Goal: Obtain resource: Download file/media

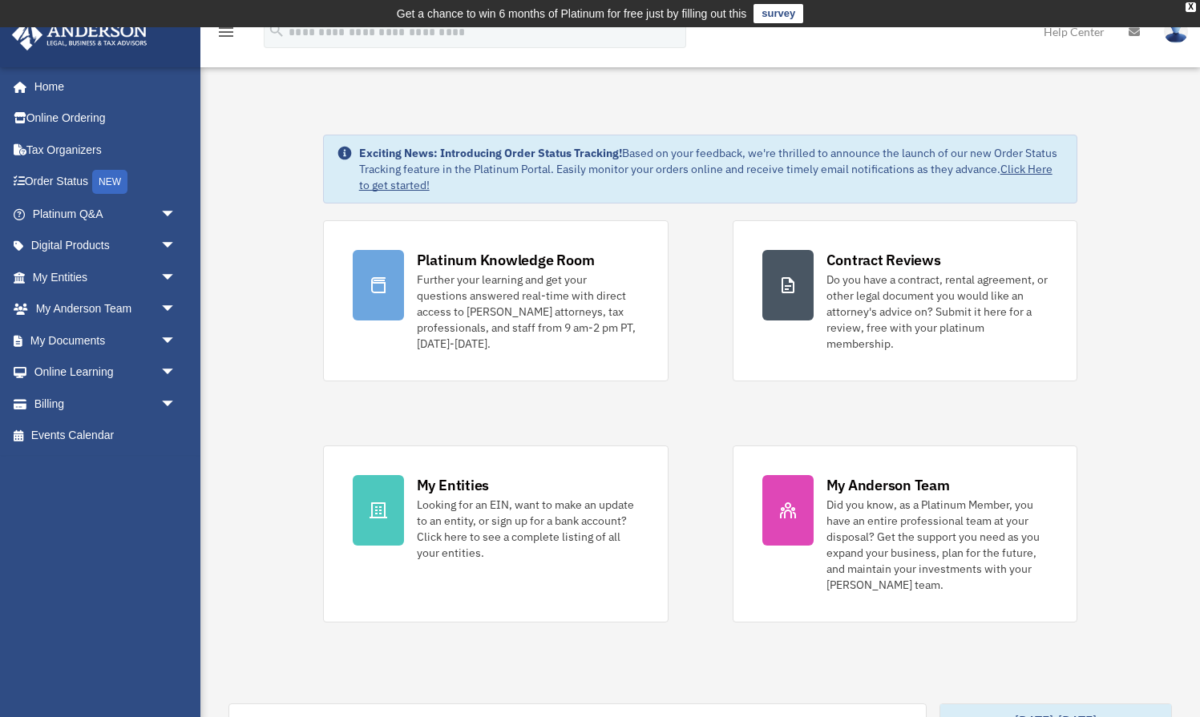
click at [448, 160] on div "Exciting News: Introducing Order Status Tracking! Based on your feedback, we're…" at bounding box center [711, 169] width 705 height 48
click at [401, 186] on link "Click Here to get started!" at bounding box center [705, 177] width 693 height 30
click at [89, 188] on link "Order Status NEW" at bounding box center [105, 182] width 189 height 33
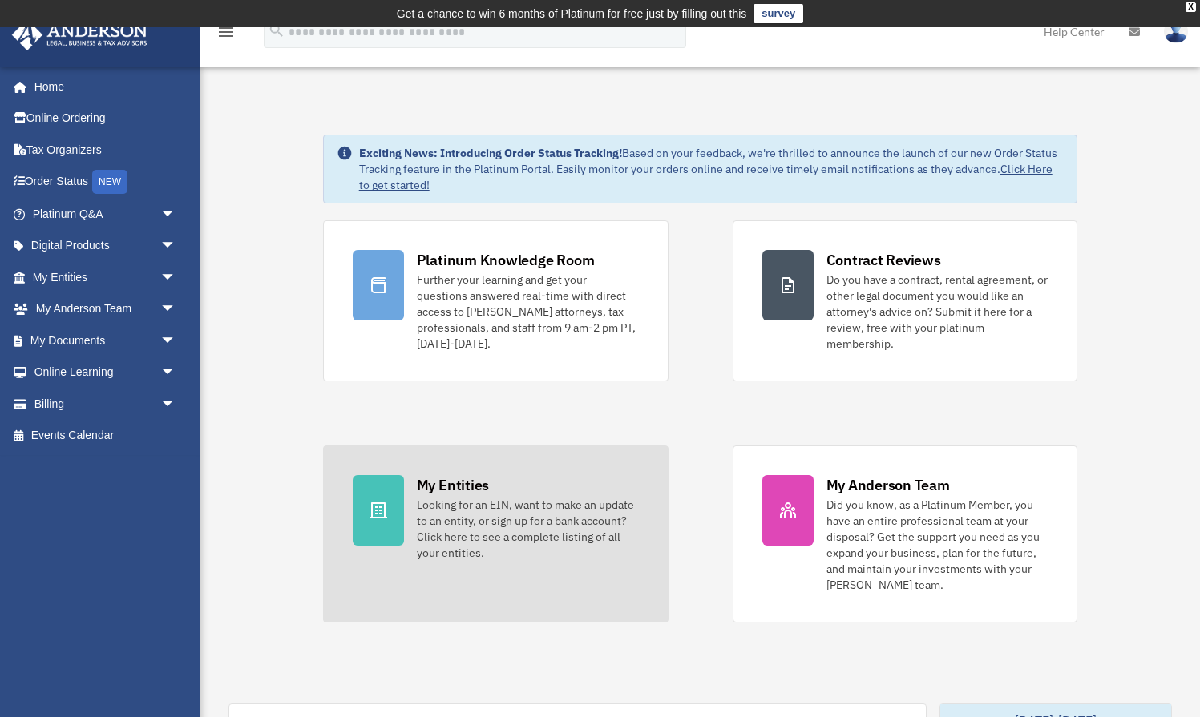
click at [357, 507] on div at bounding box center [378, 510] width 51 height 71
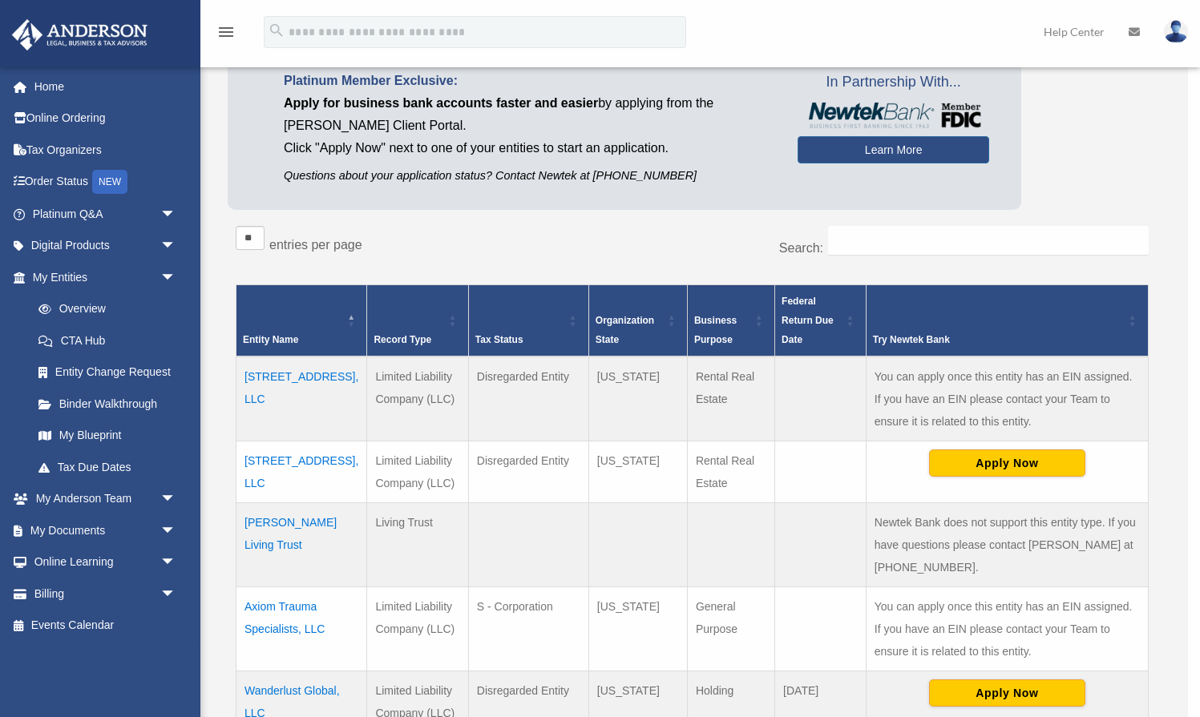
scroll to position [168, 0]
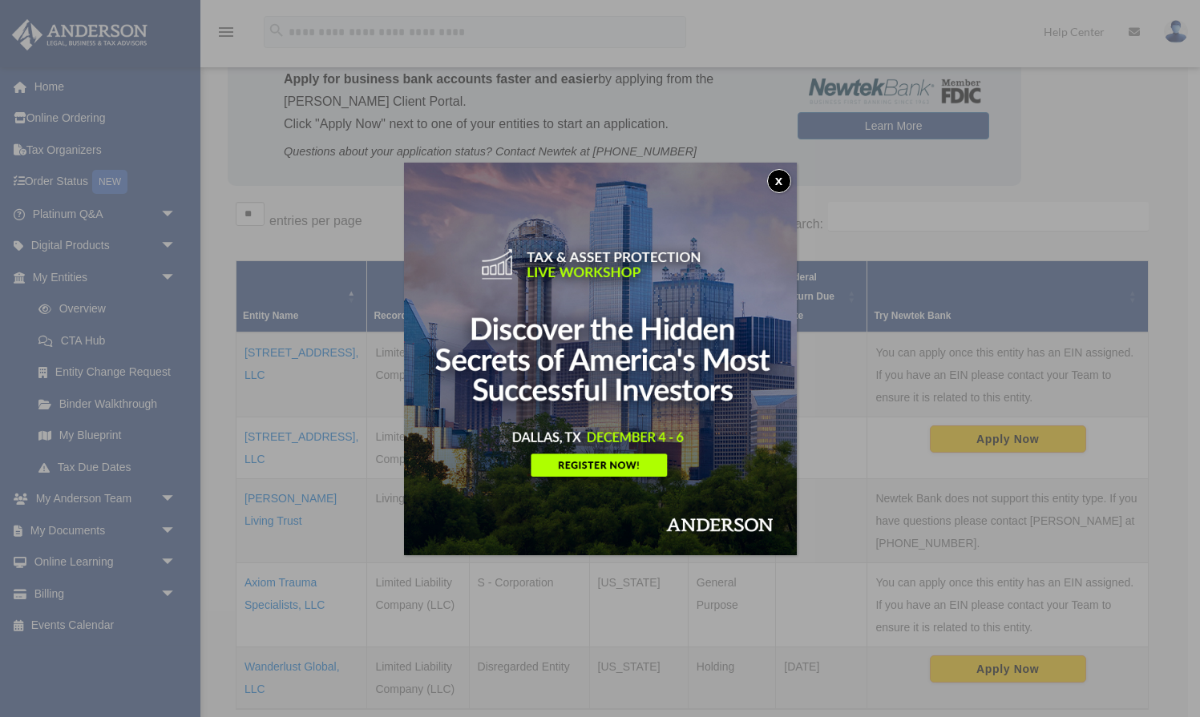
click at [780, 180] on button "x" at bounding box center [779, 181] width 24 height 24
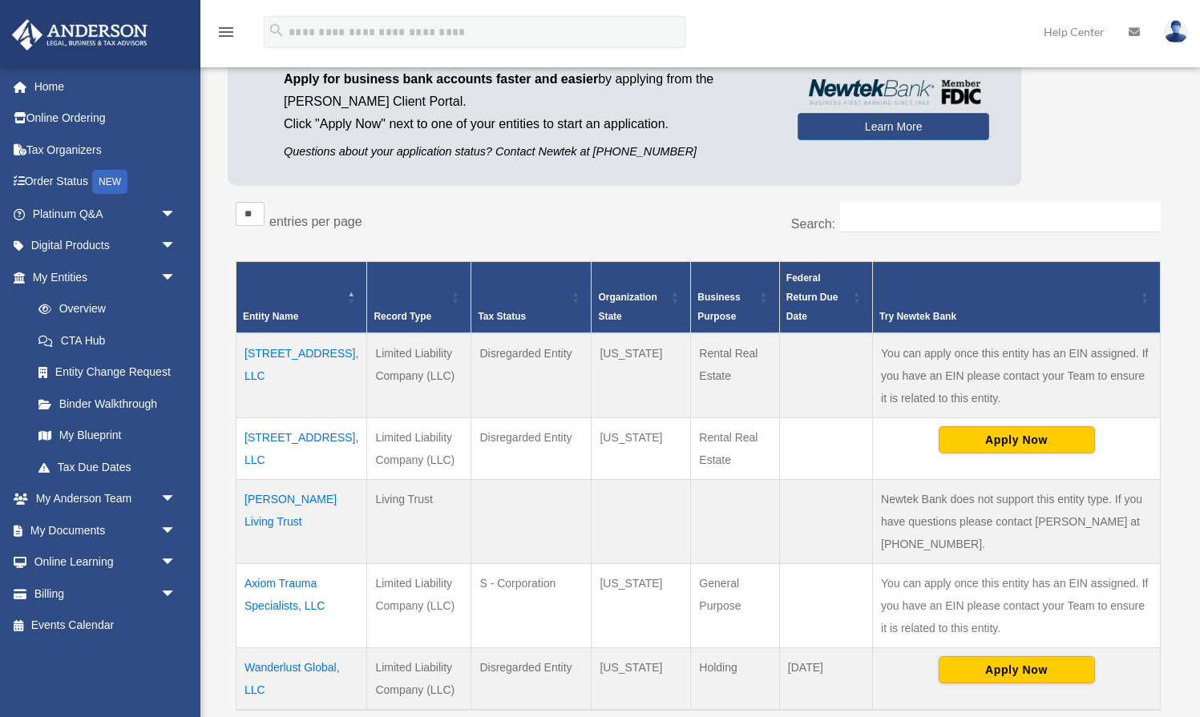
click at [798, 436] on td at bounding box center [825, 449] width 93 height 62
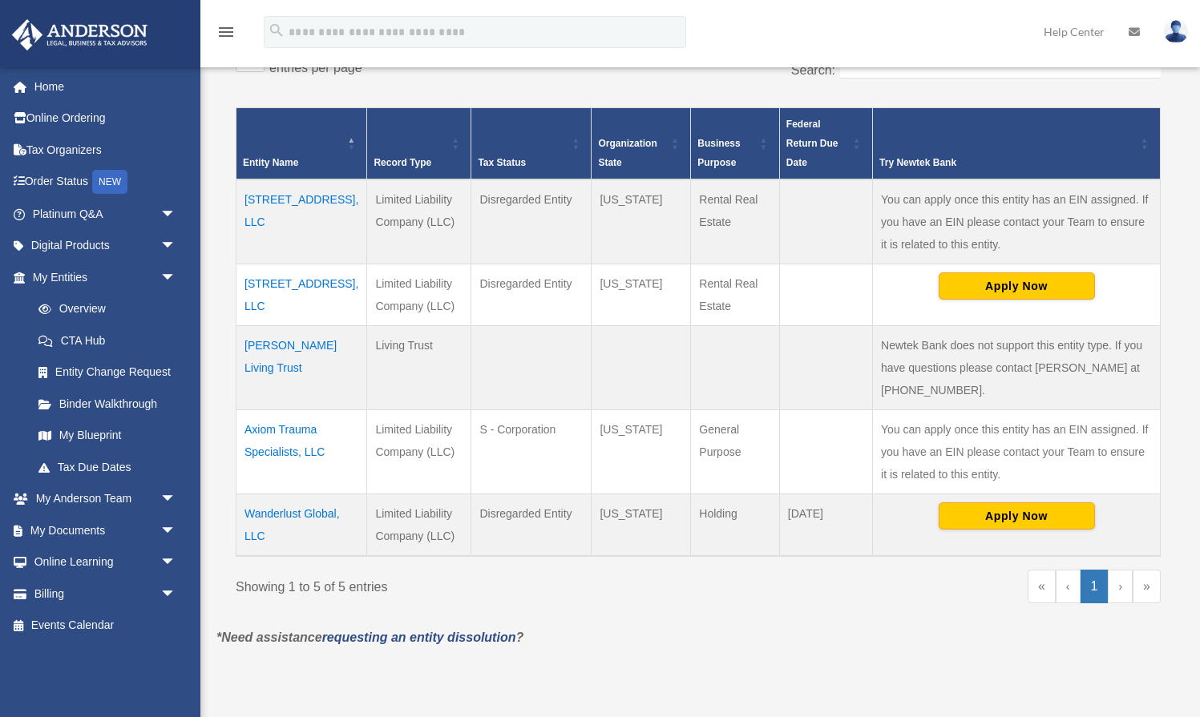
scroll to position [323, 0]
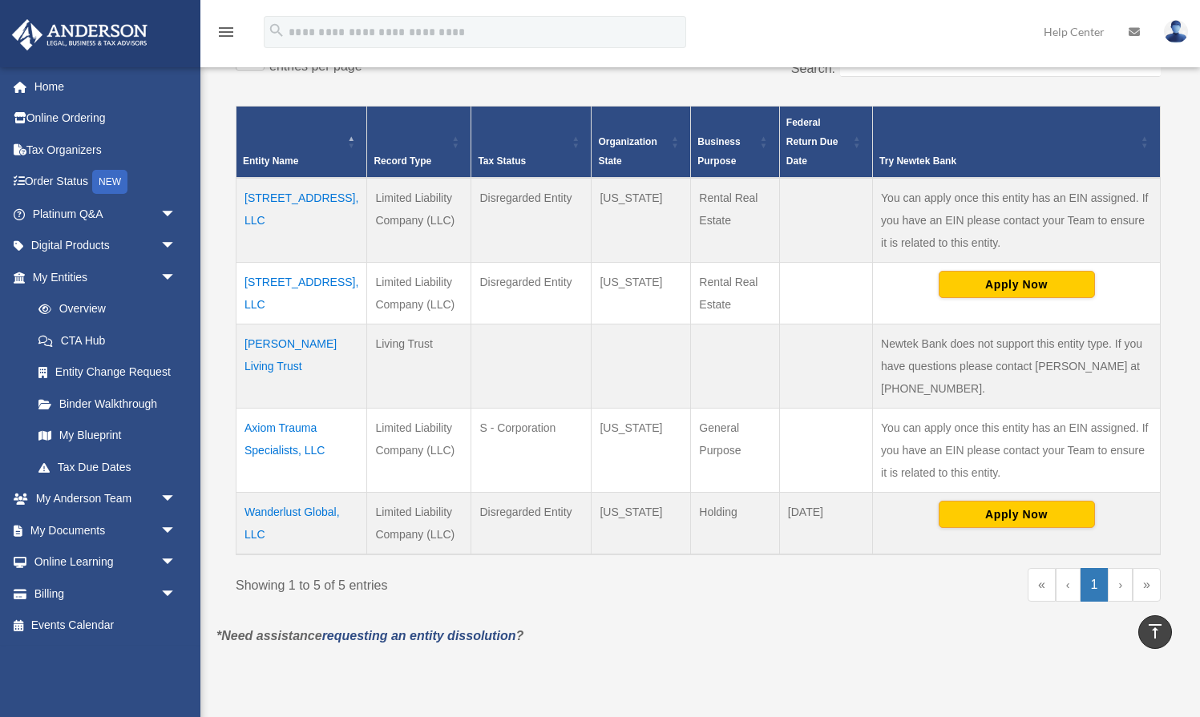
click at [300, 202] on td "[STREET_ADDRESS], LLC" at bounding box center [301, 220] width 131 height 85
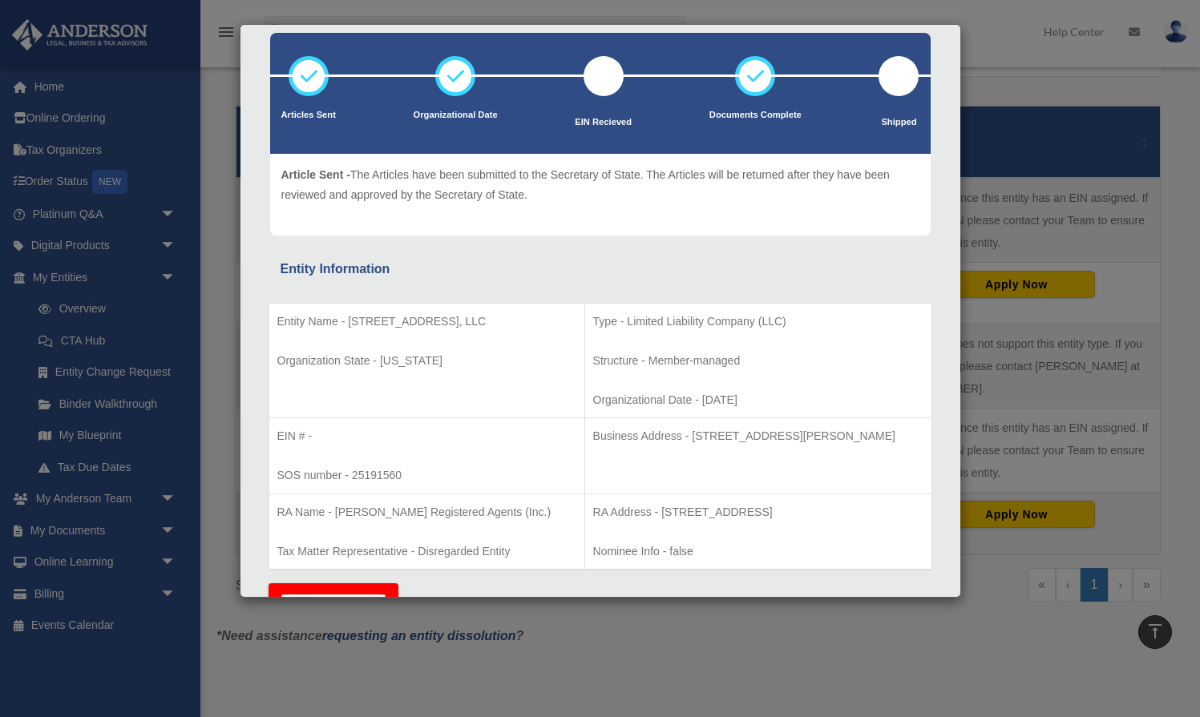
scroll to position [0, 0]
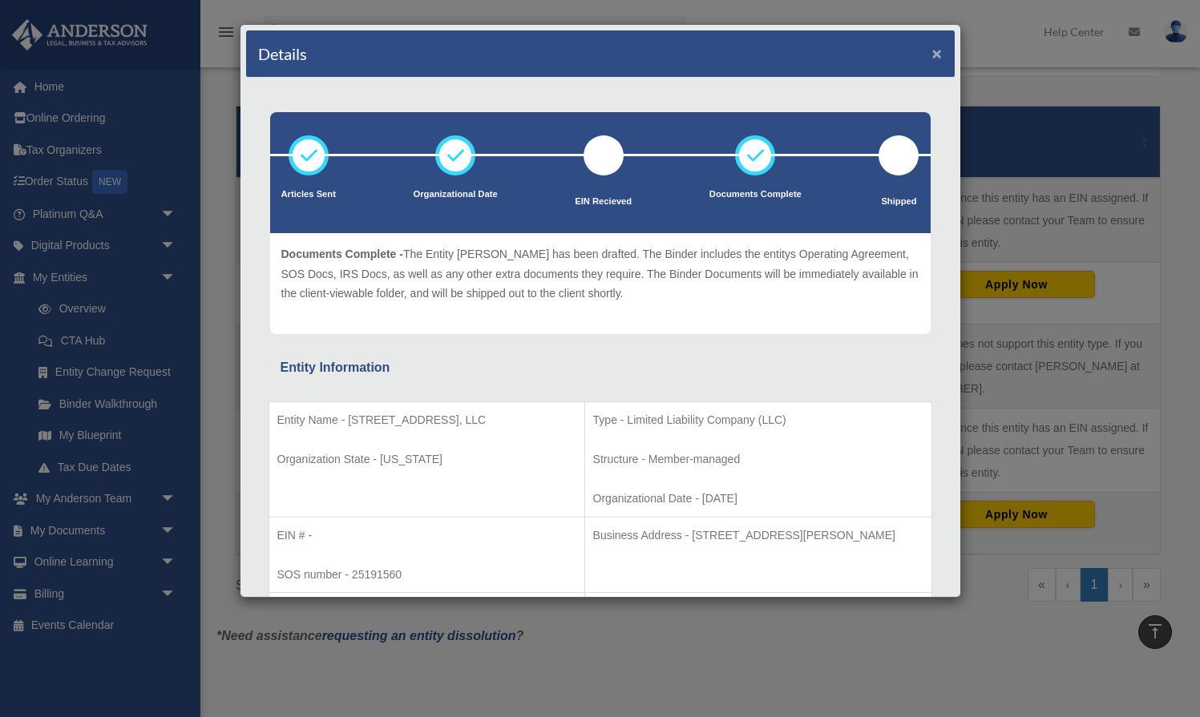
click at [939, 55] on button "×" at bounding box center [937, 53] width 10 height 17
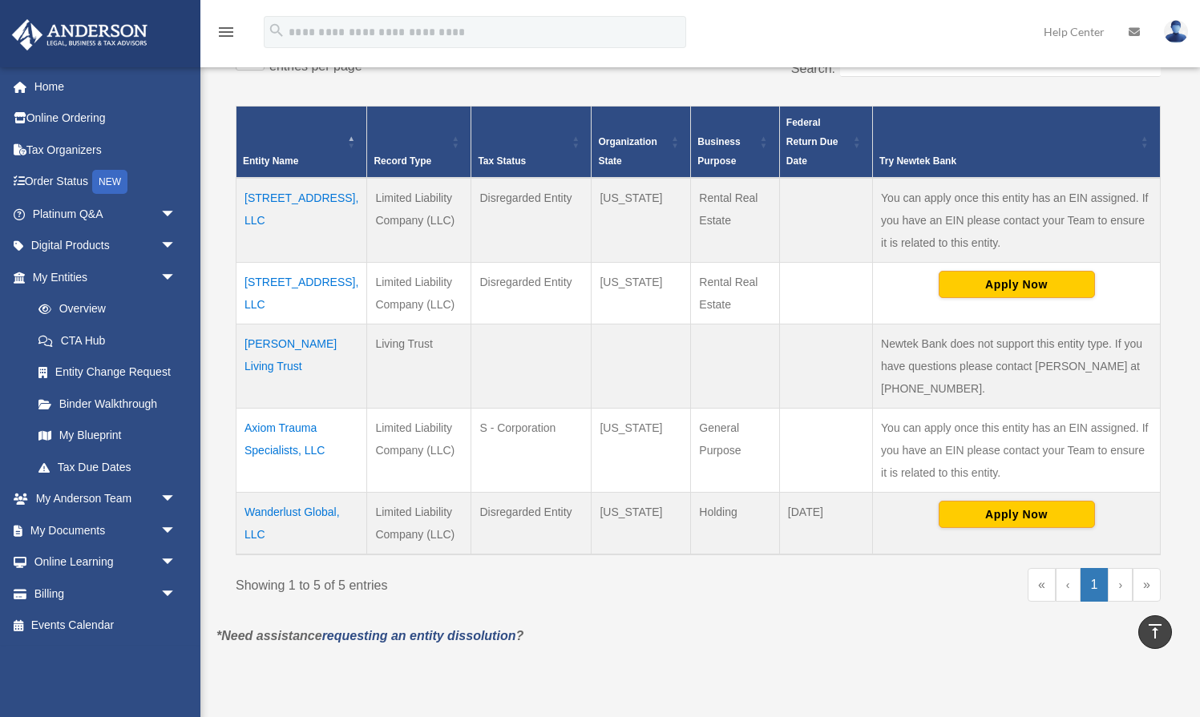
click at [265, 287] on td "[STREET_ADDRESS], LLC" at bounding box center [301, 293] width 131 height 62
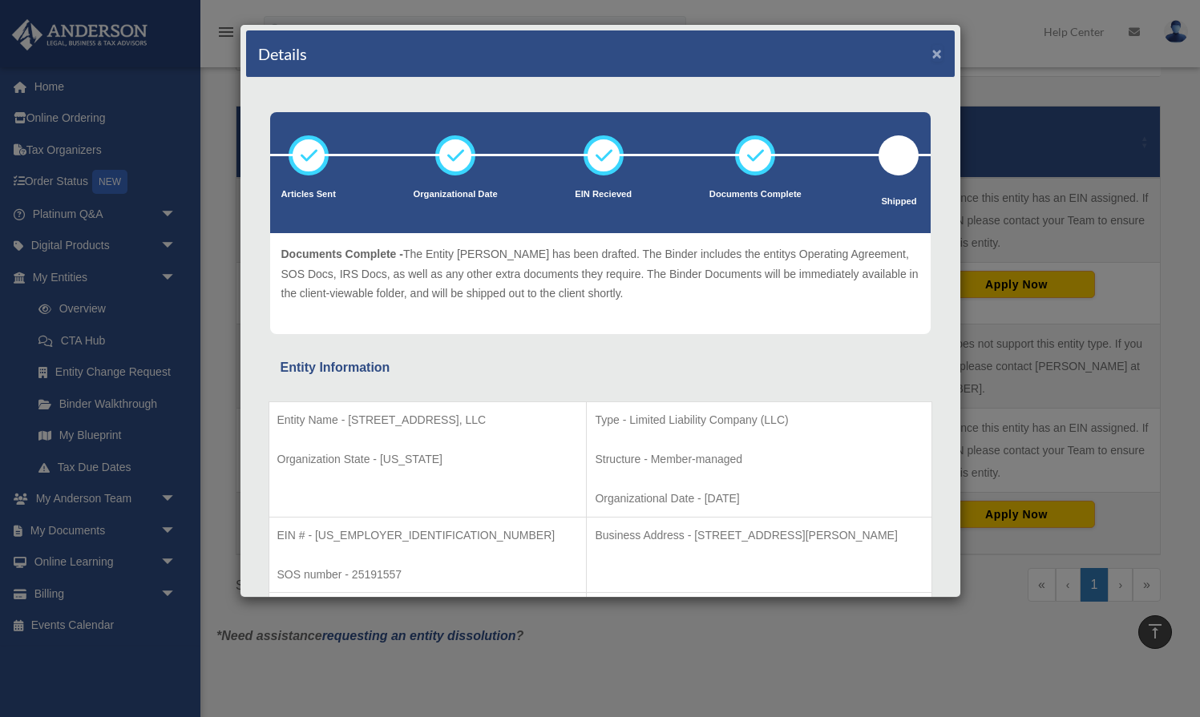
click at [939, 52] on button "×" at bounding box center [937, 53] width 10 height 17
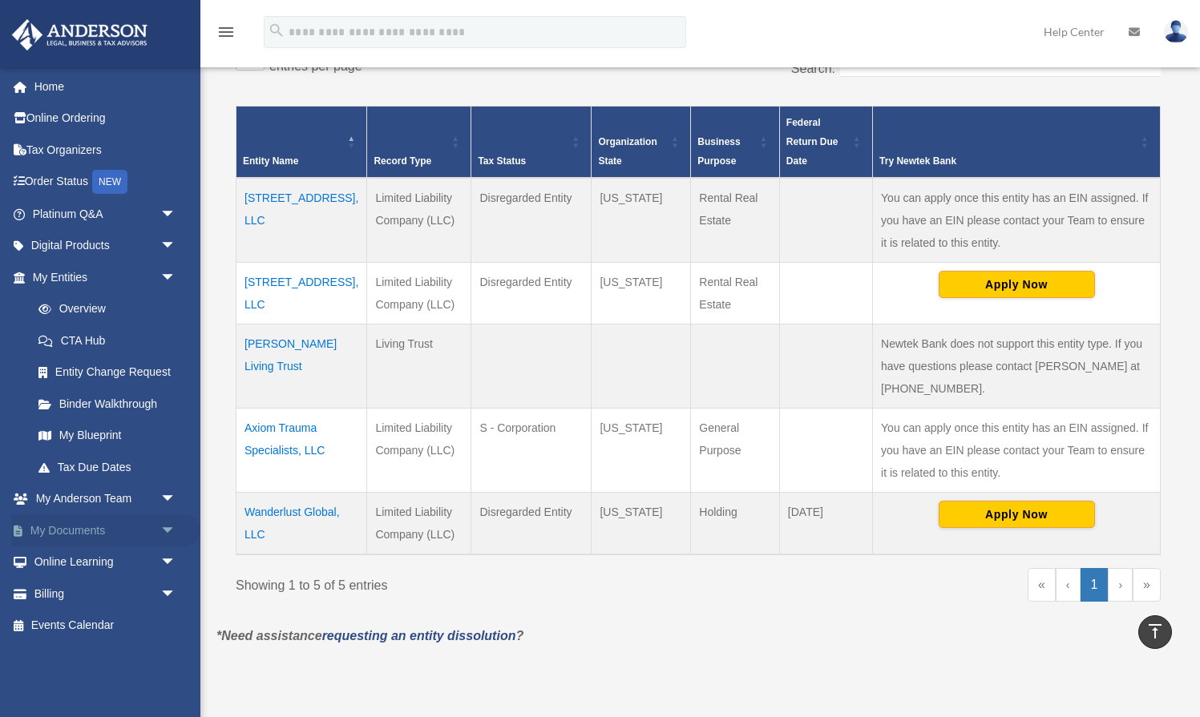
click at [95, 525] on link "My Documents arrow_drop_down" at bounding box center [105, 531] width 189 height 32
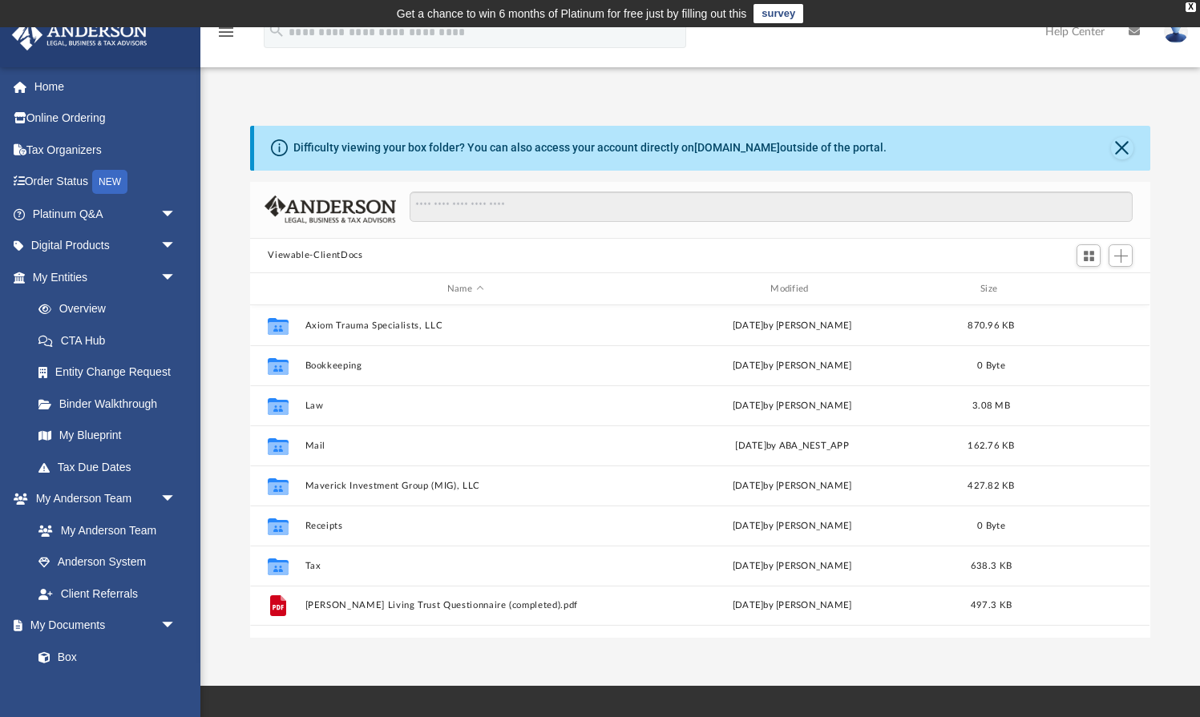
scroll to position [364, 899]
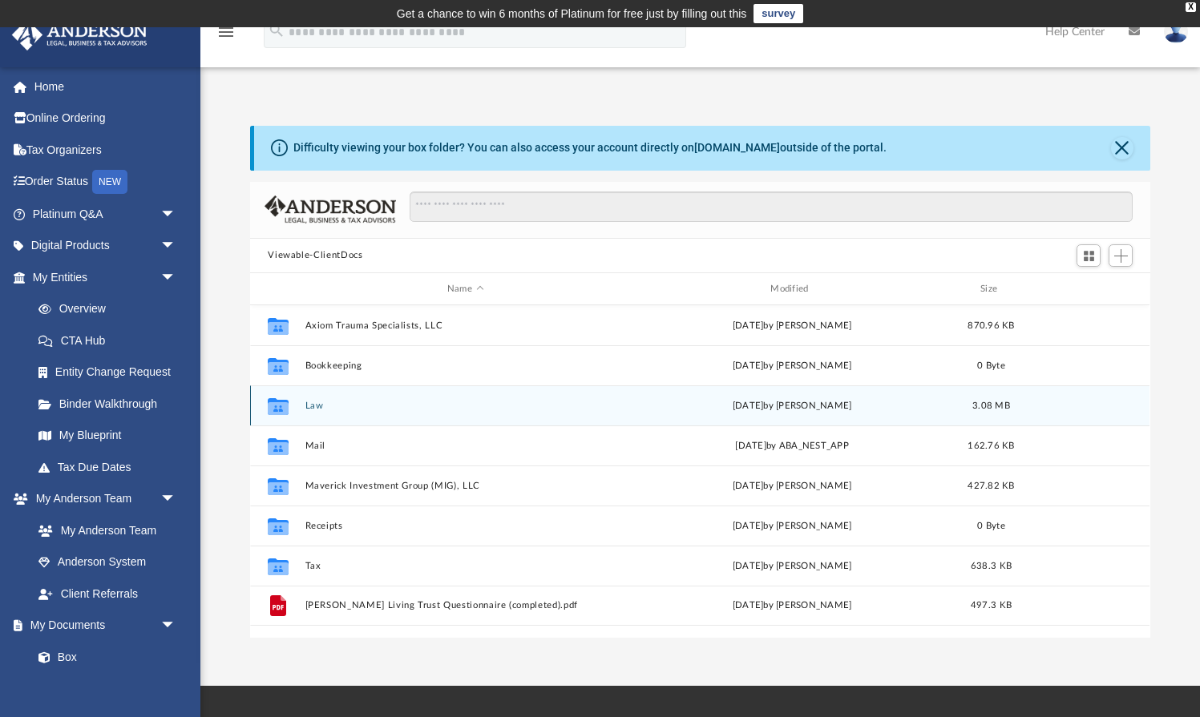
click at [326, 413] on div "Collaborated Folder Law [DATE] by [PERSON_NAME] 3.08 MB" at bounding box center [699, 406] width 899 height 40
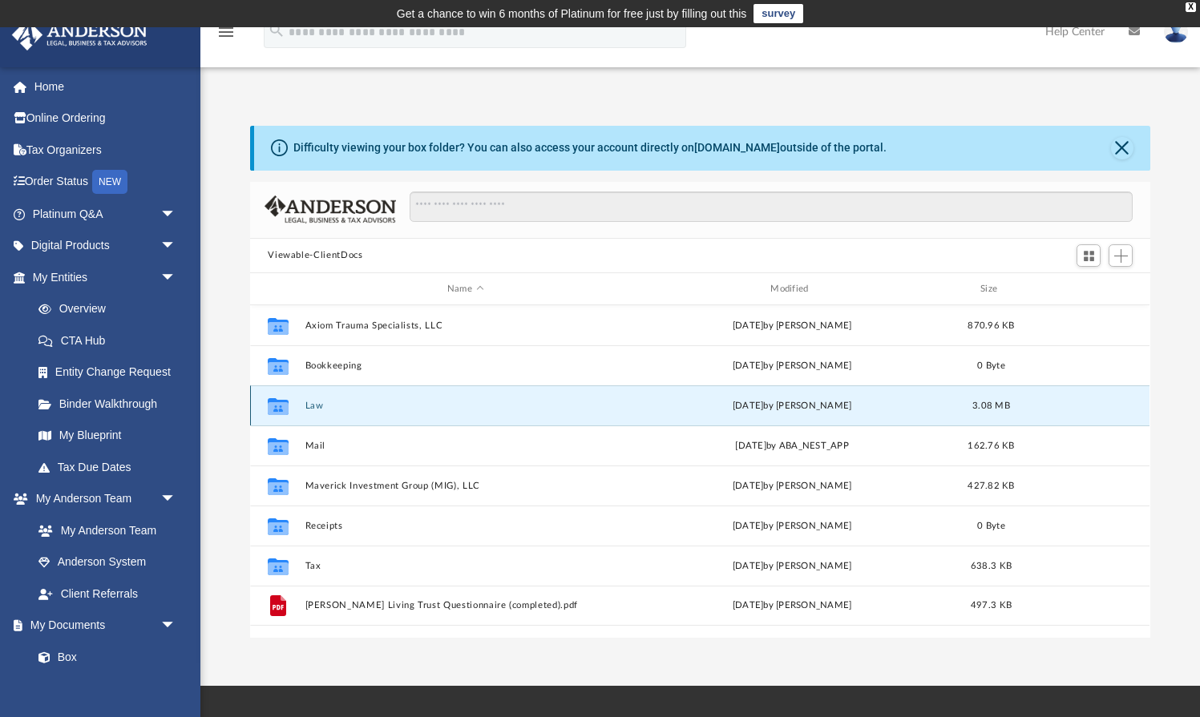
click at [313, 405] on button "Law" at bounding box center [465, 406] width 320 height 10
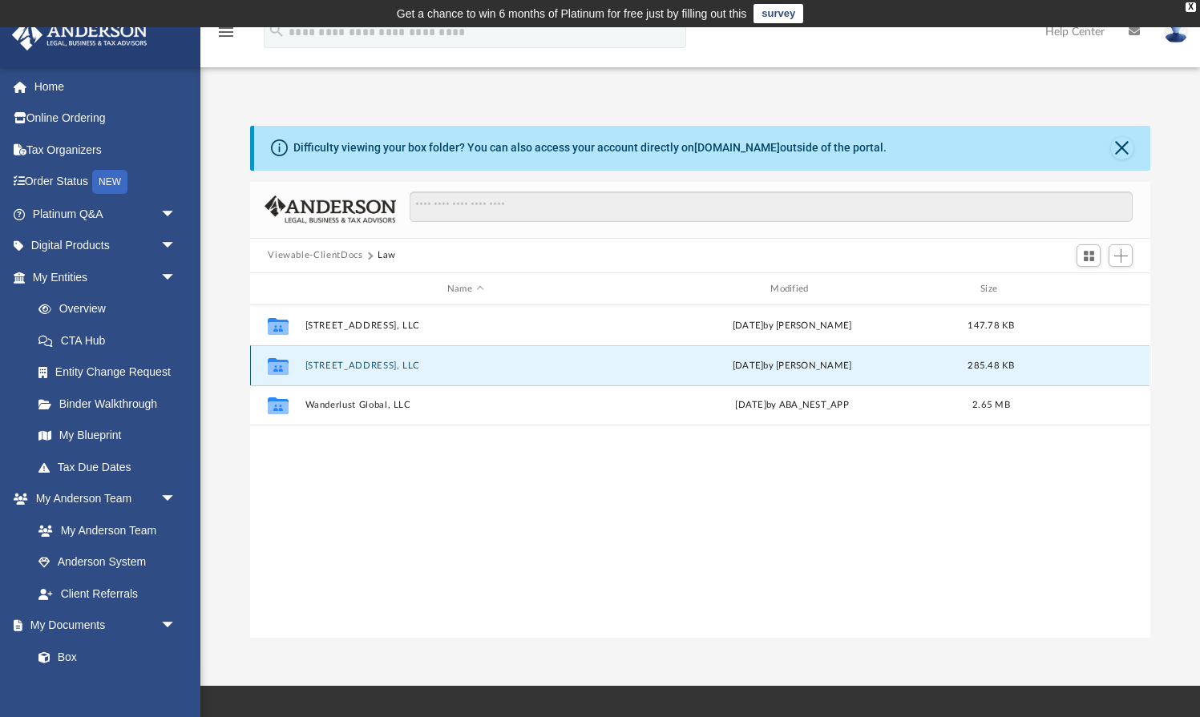
click at [337, 362] on button "[STREET_ADDRESS], LLC" at bounding box center [465, 366] width 320 height 10
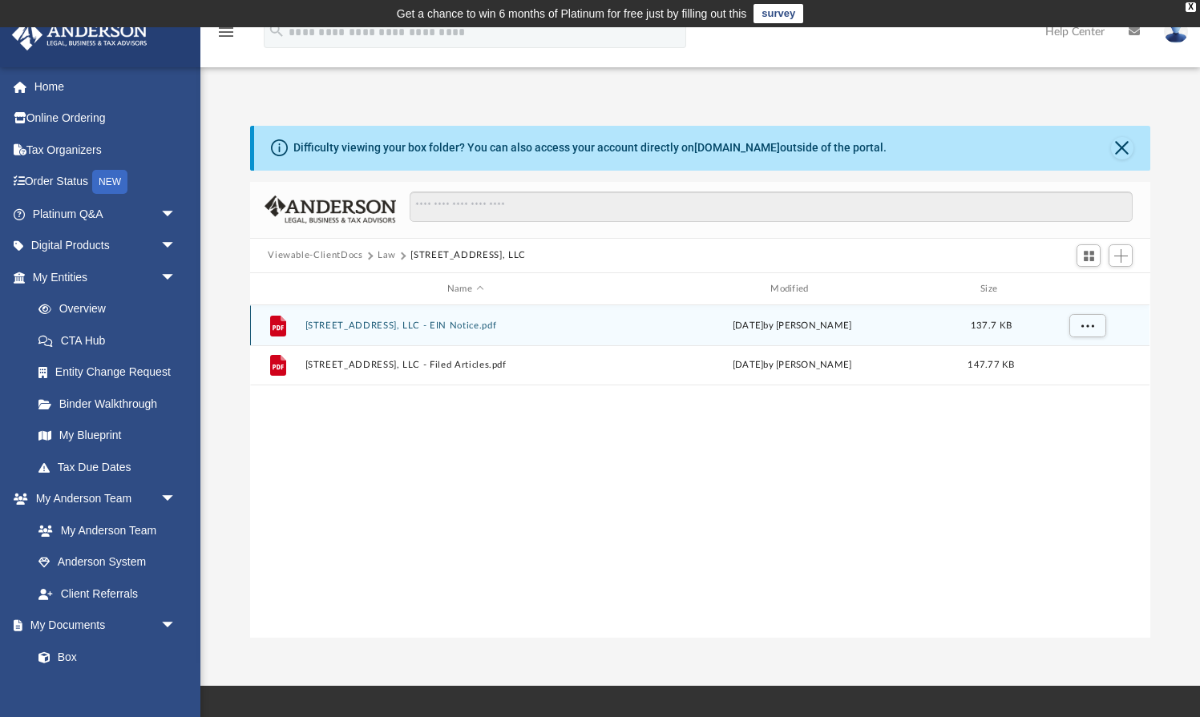
click at [433, 324] on button "[STREET_ADDRESS], LLC - EIN Notice.pdf" at bounding box center [465, 326] width 320 height 10
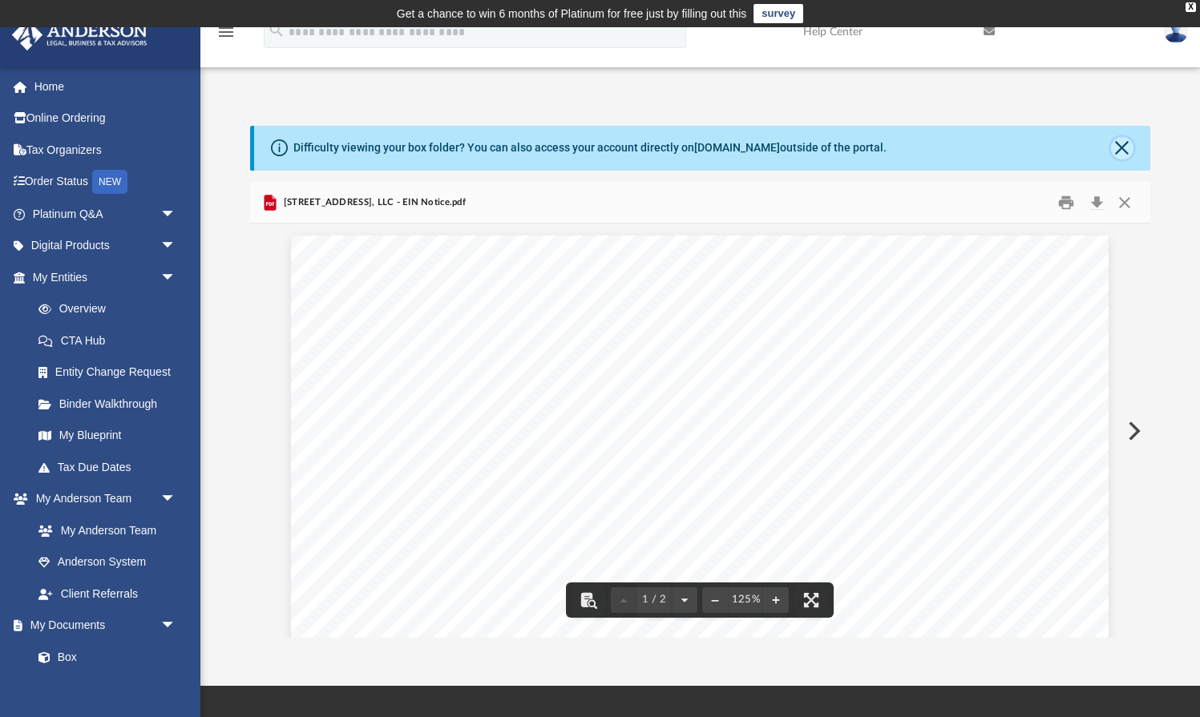
click at [1121, 144] on button "Close" at bounding box center [1122, 148] width 22 height 22
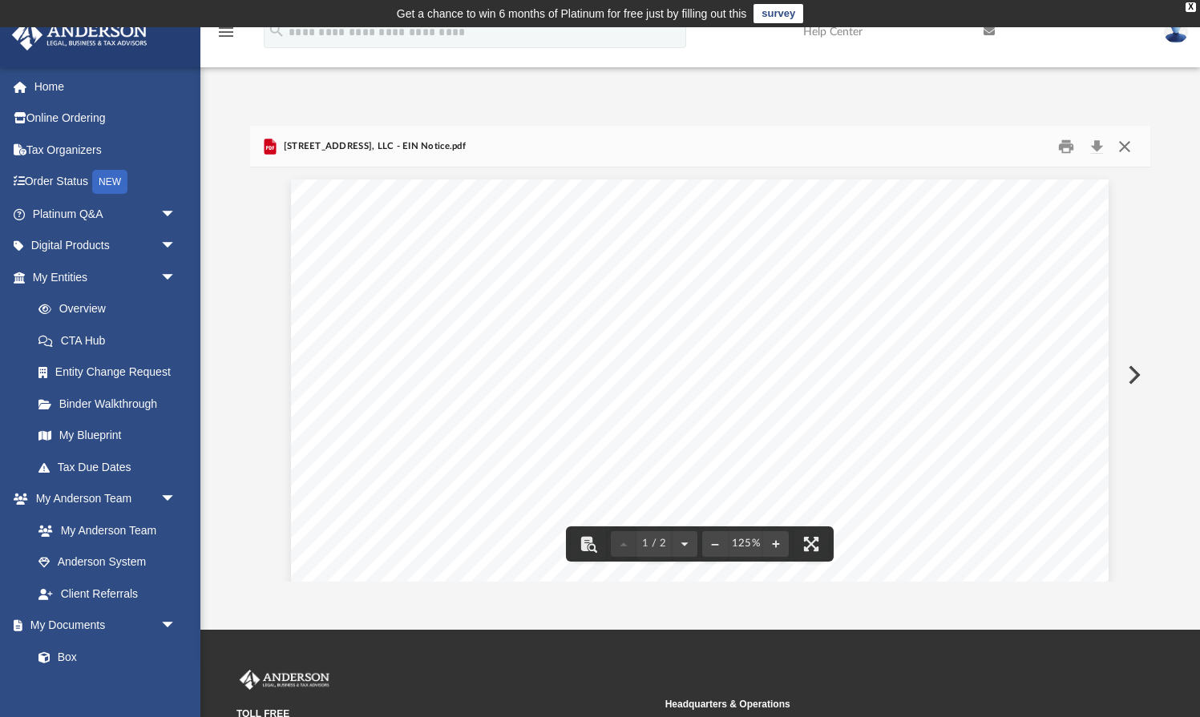
click at [1132, 139] on button "Close" at bounding box center [1124, 146] width 29 height 25
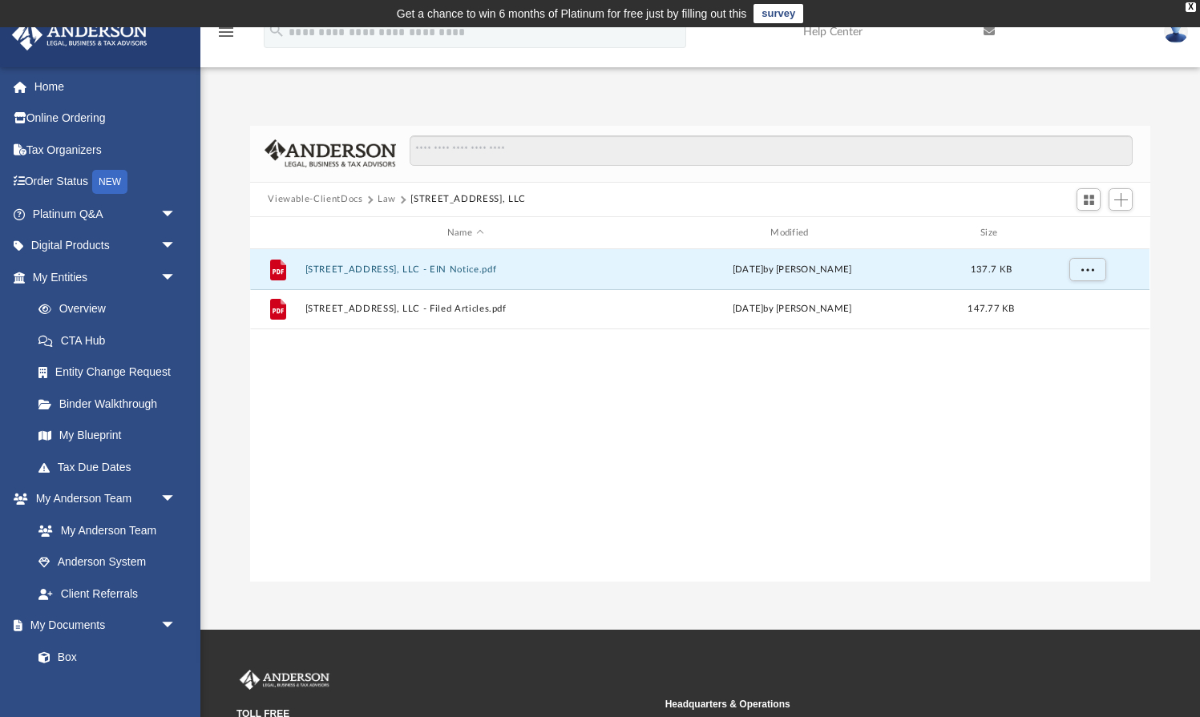
click at [380, 202] on button "Law" at bounding box center [387, 199] width 18 height 14
click at [333, 270] on button "[STREET_ADDRESS], LLC" at bounding box center [465, 269] width 320 height 10
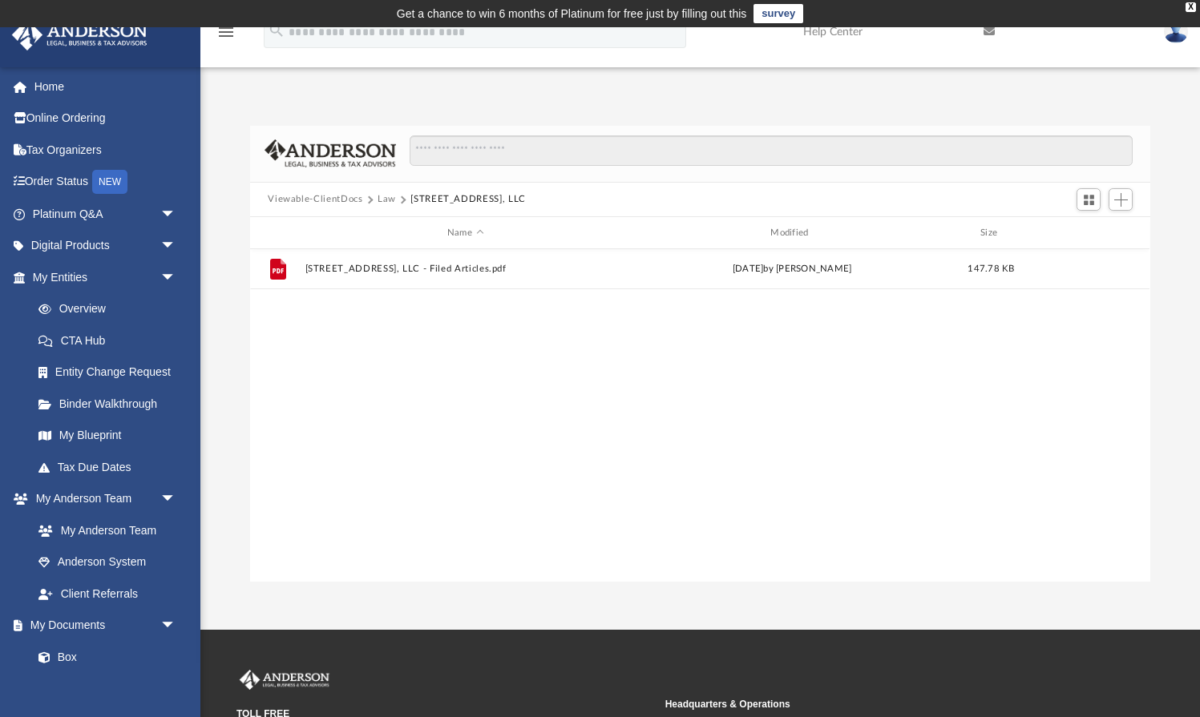
click at [388, 199] on button "Law" at bounding box center [387, 199] width 18 height 14
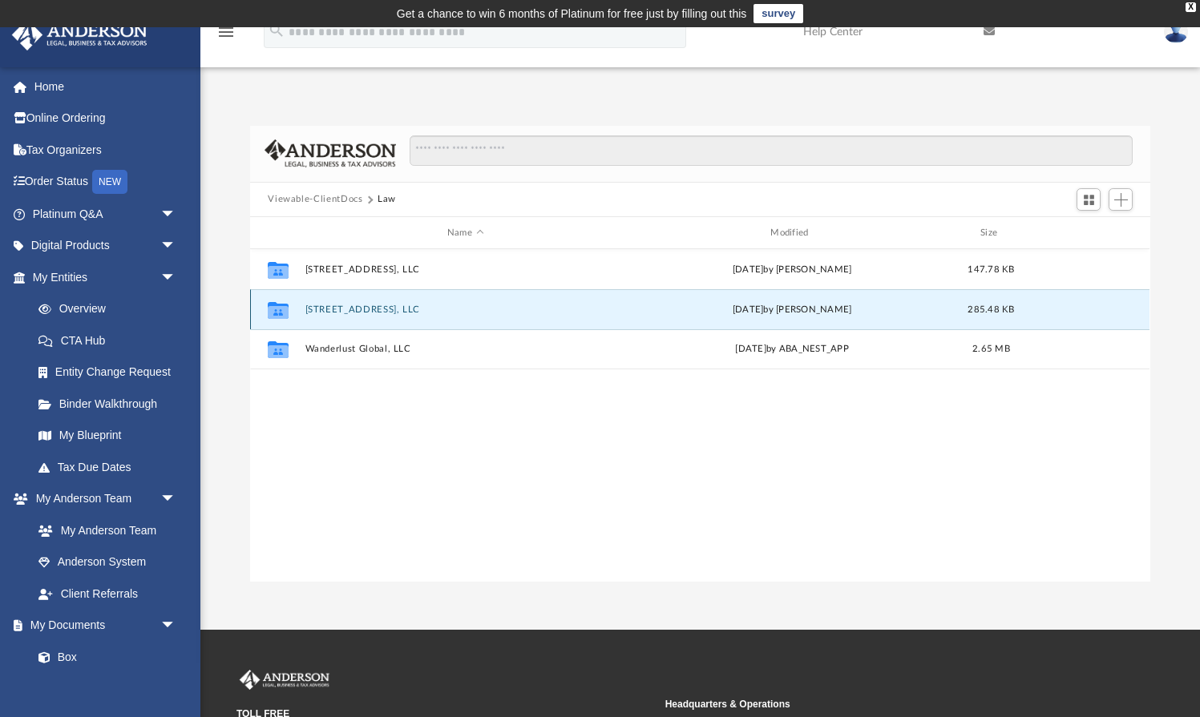
click at [371, 310] on button "[STREET_ADDRESS], LLC" at bounding box center [465, 310] width 320 height 10
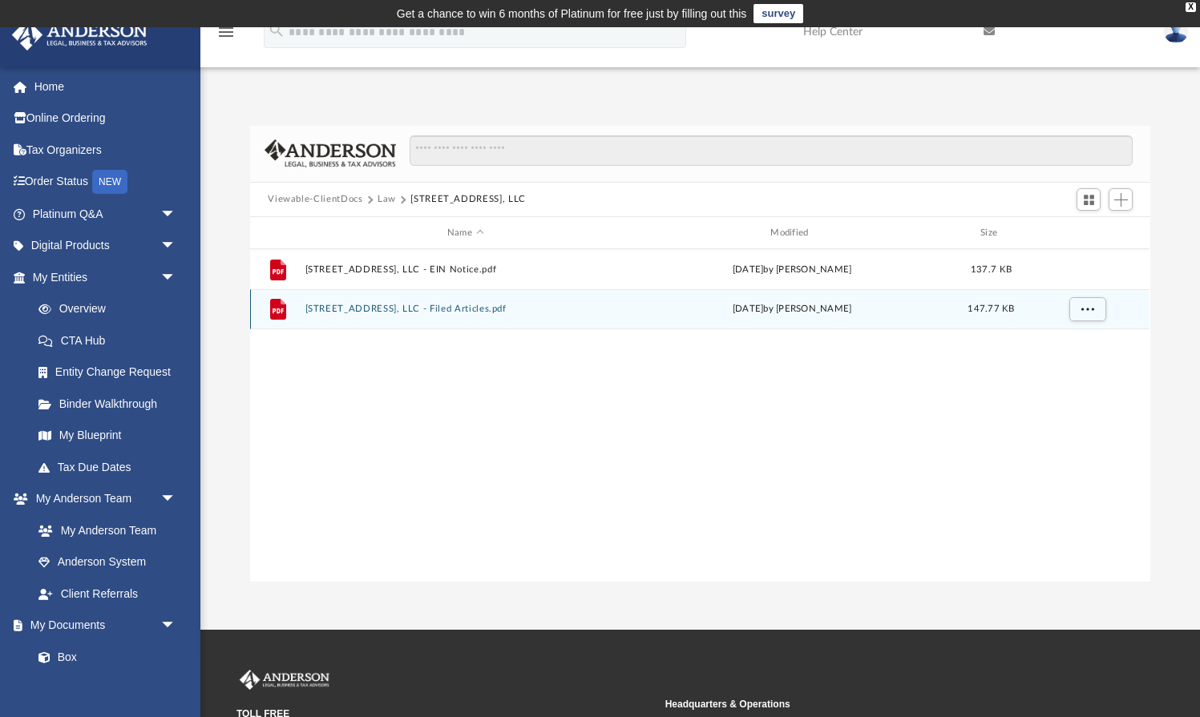
click at [434, 306] on button "[STREET_ADDRESS], LLC - Filed Articles.pdf" at bounding box center [465, 310] width 320 height 10
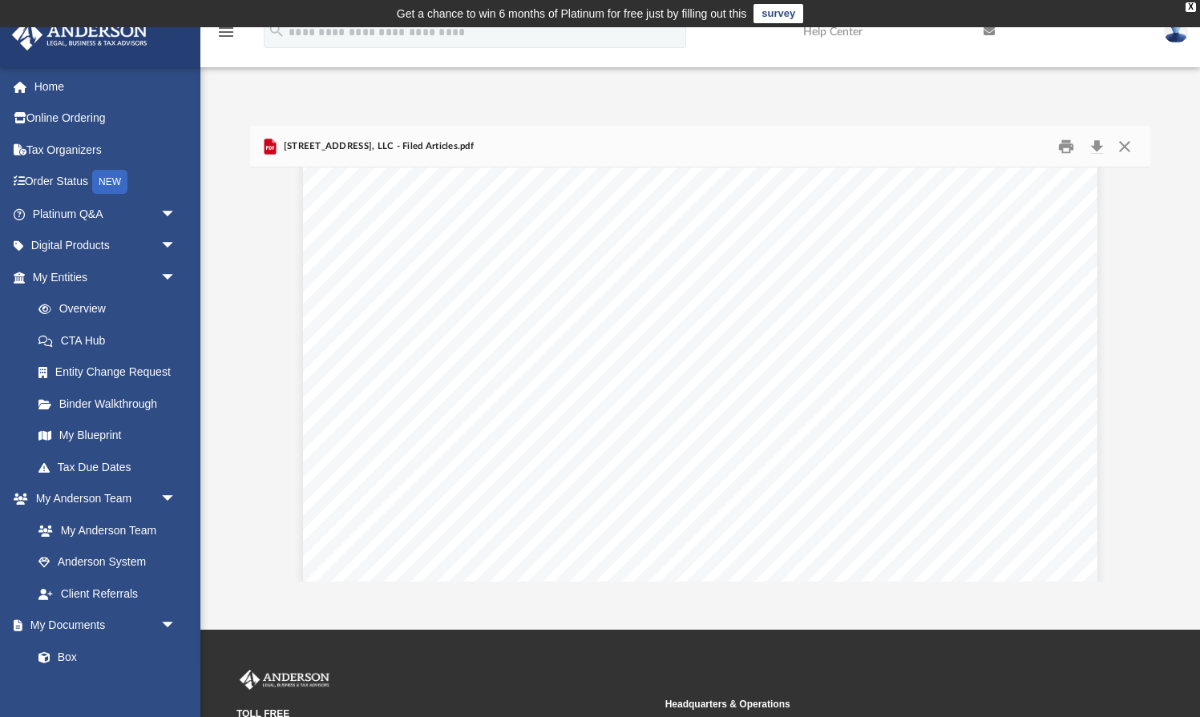
scroll to position [0, 0]
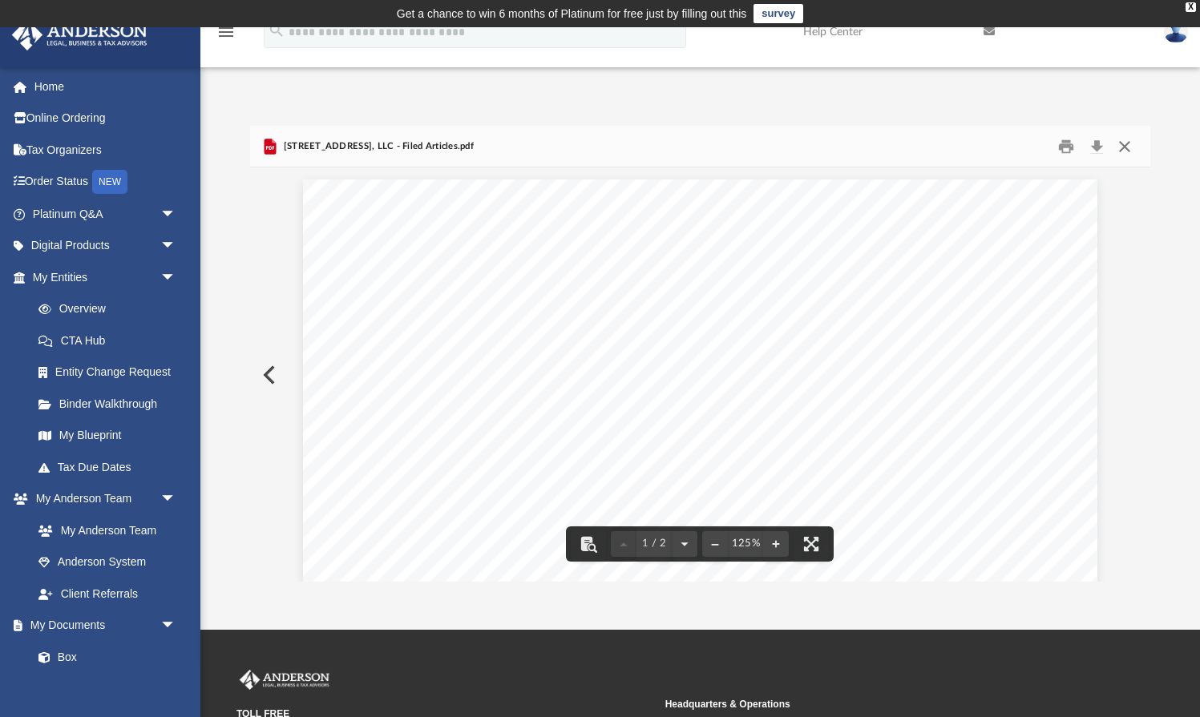
click at [1125, 151] on button "Close" at bounding box center [1124, 146] width 29 height 25
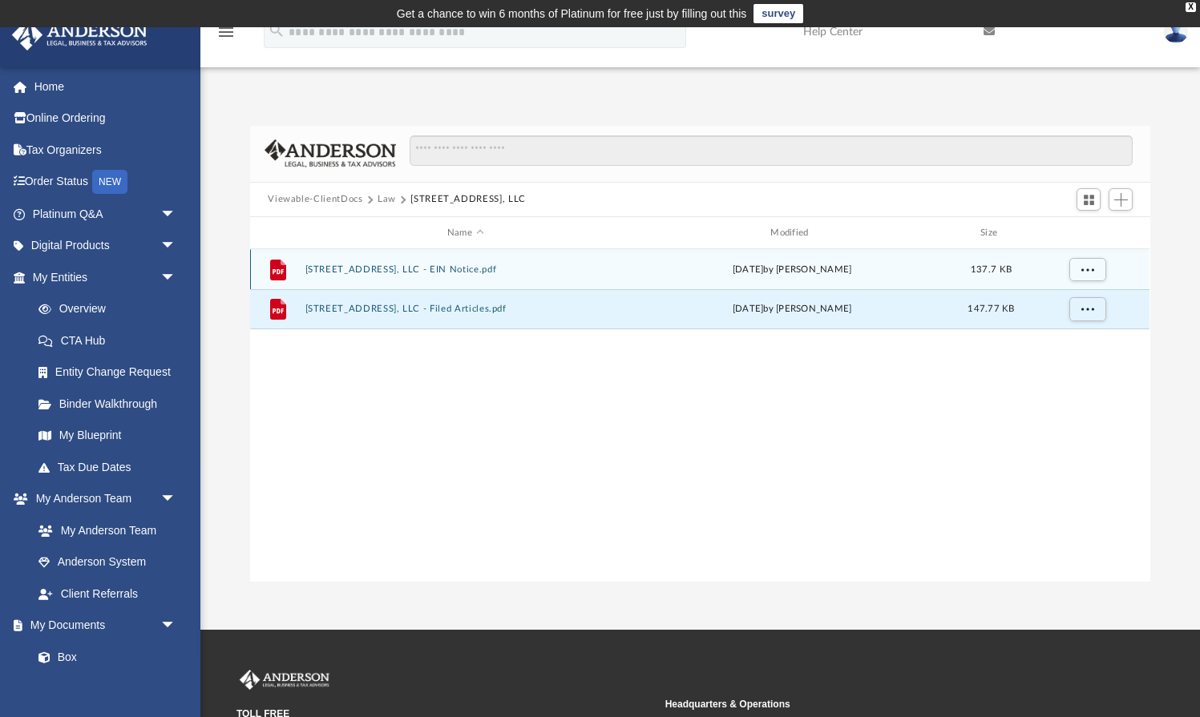
click at [369, 272] on button "[STREET_ADDRESS], LLC - EIN Notice.pdf" at bounding box center [465, 269] width 320 height 10
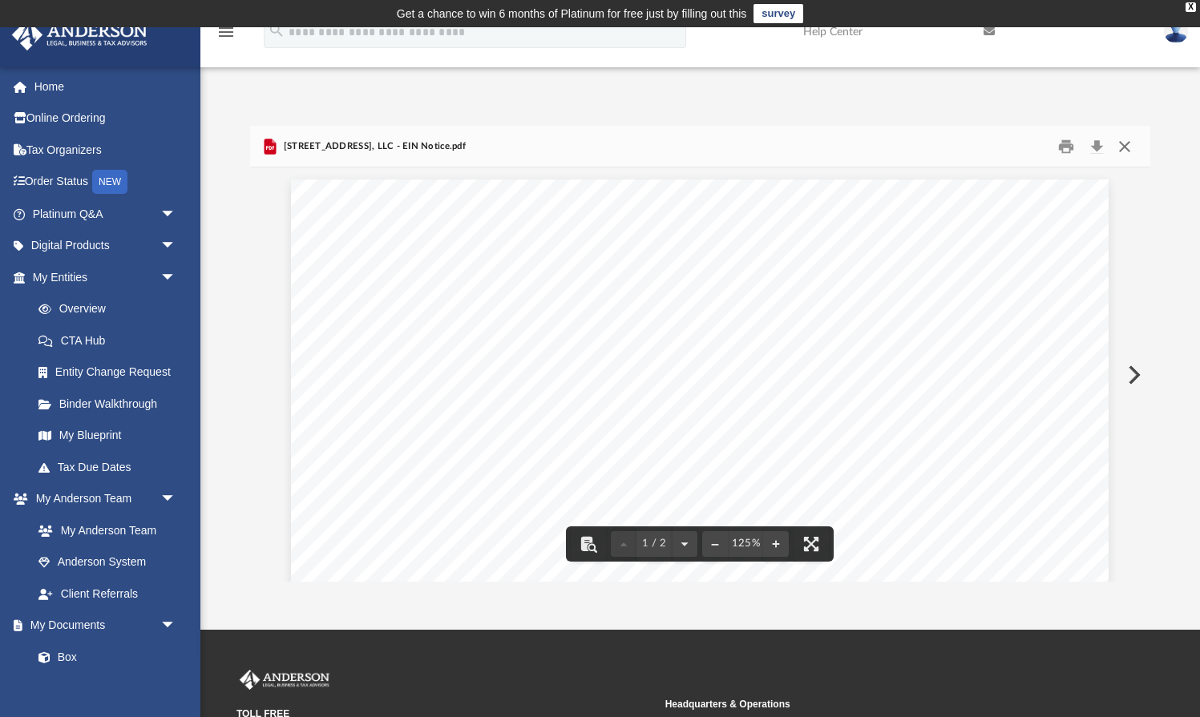
click at [1117, 140] on button "Close" at bounding box center [1124, 146] width 29 height 25
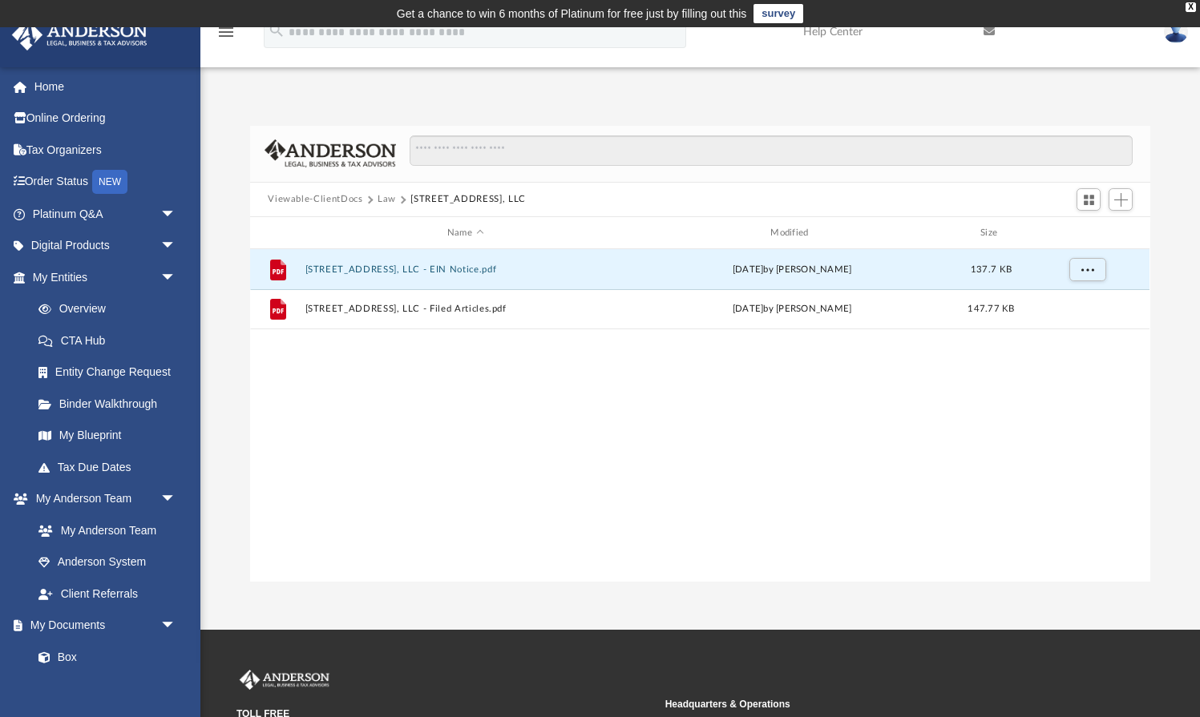
click at [380, 196] on button "Law" at bounding box center [387, 199] width 18 height 14
click at [354, 271] on button "[STREET_ADDRESS], LLC" at bounding box center [465, 269] width 320 height 10
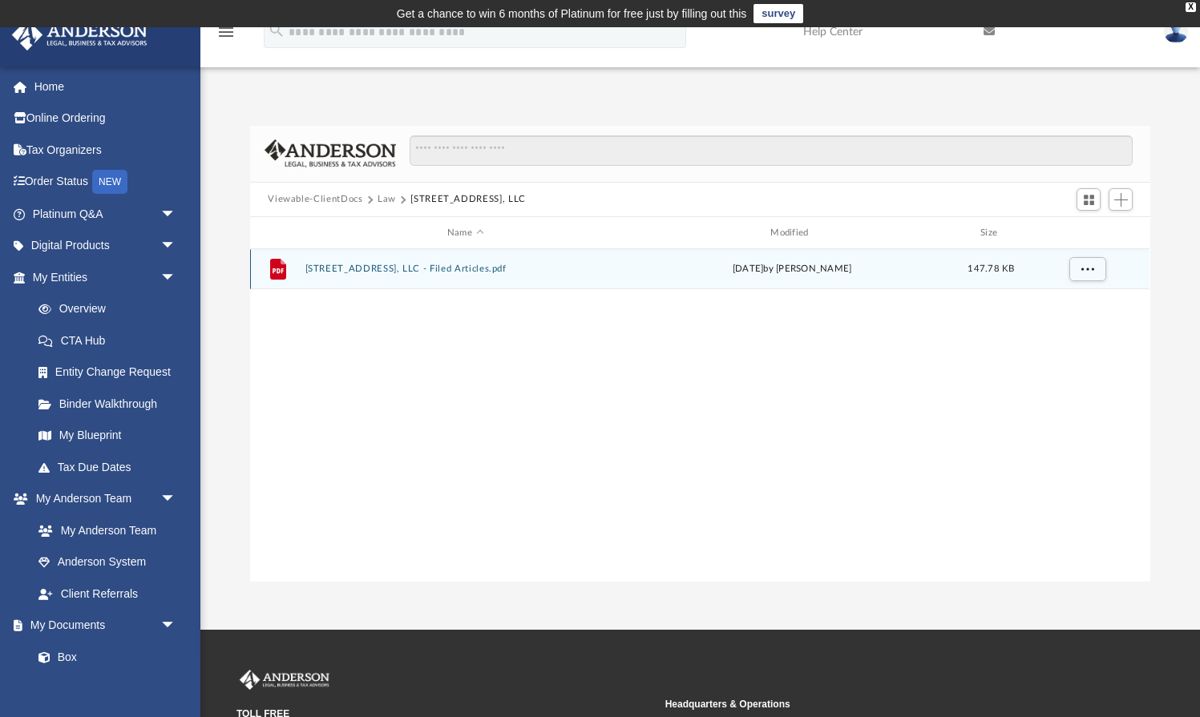
click at [451, 273] on button "[STREET_ADDRESS], LLC - Filed Articles.pdf" at bounding box center [465, 269] width 320 height 10
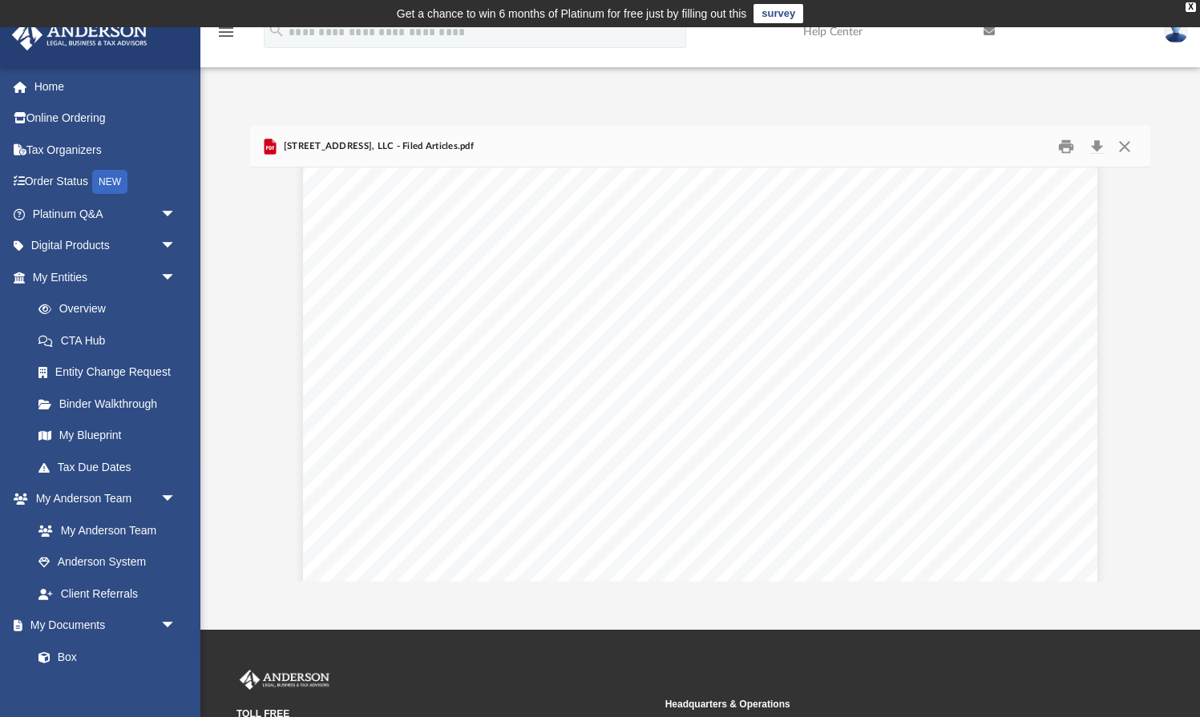
scroll to position [926, 0]
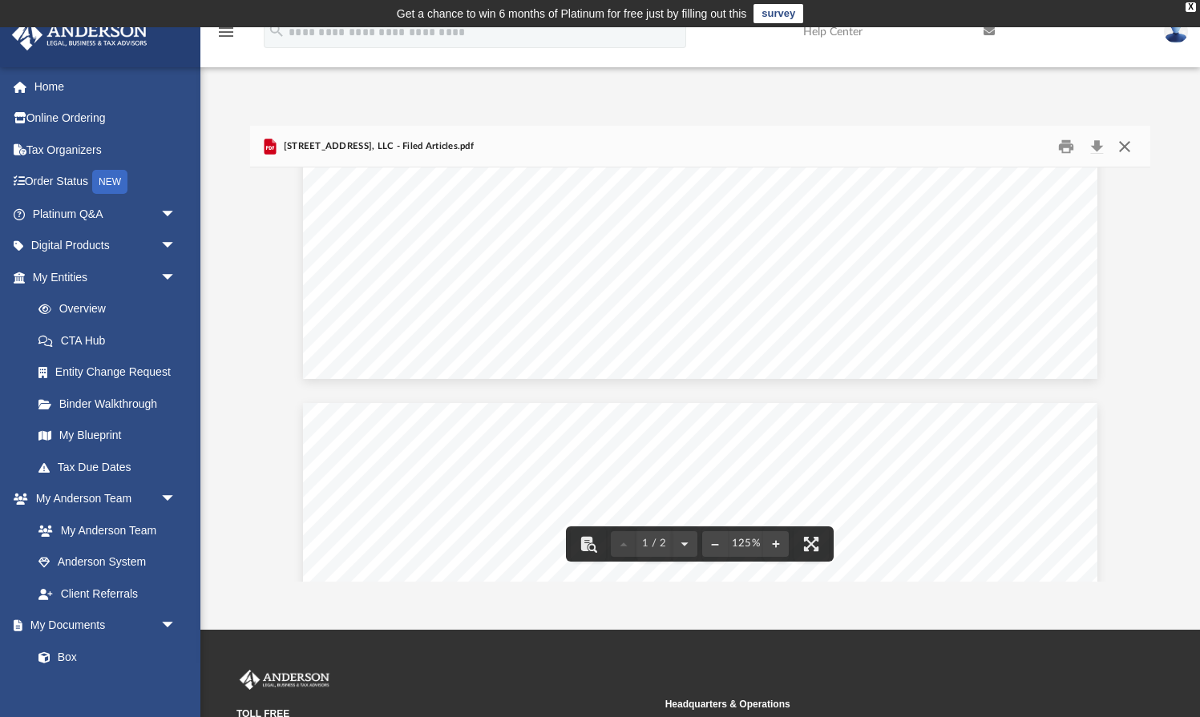
click at [1127, 147] on button "Close" at bounding box center [1124, 146] width 29 height 25
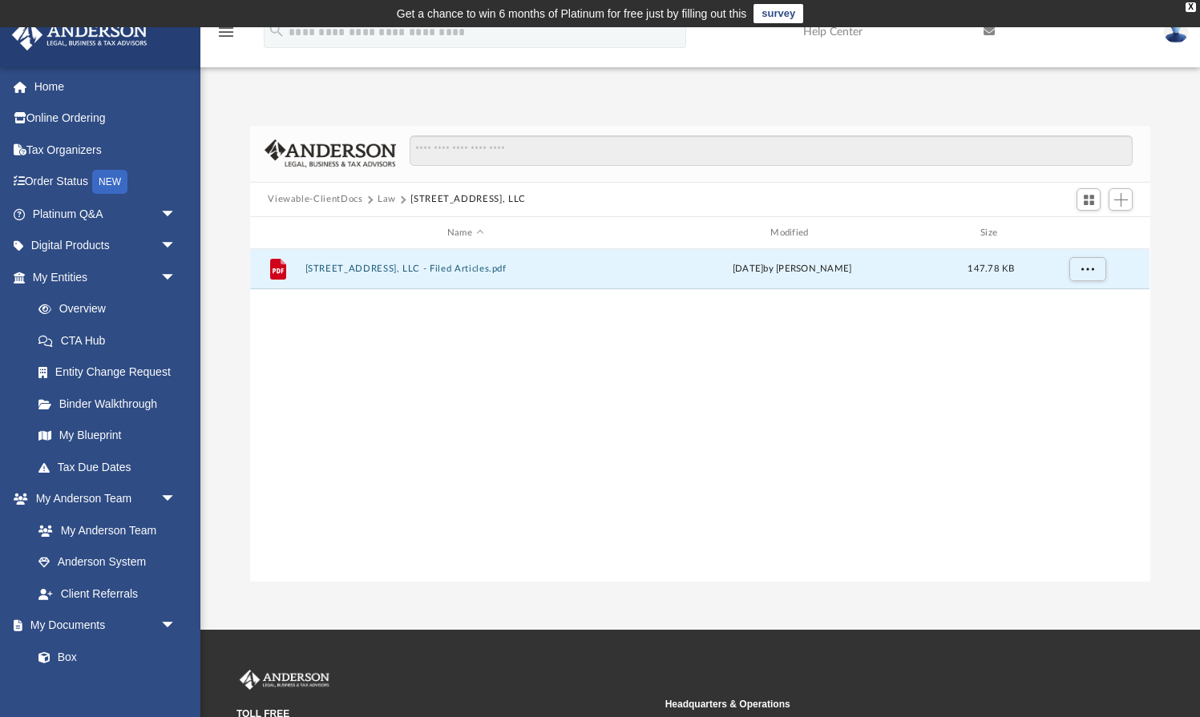
click at [391, 200] on button "Law" at bounding box center [387, 199] width 18 height 14
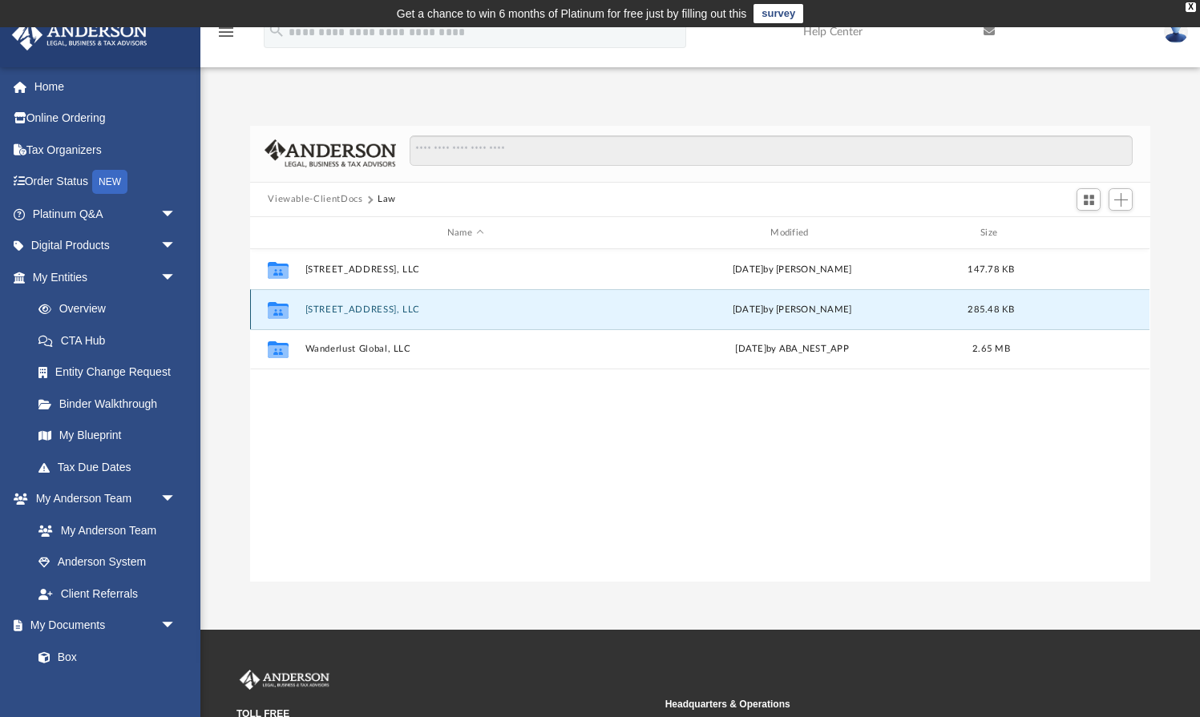
click at [357, 308] on button "[STREET_ADDRESS], LLC" at bounding box center [465, 310] width 320 height 10
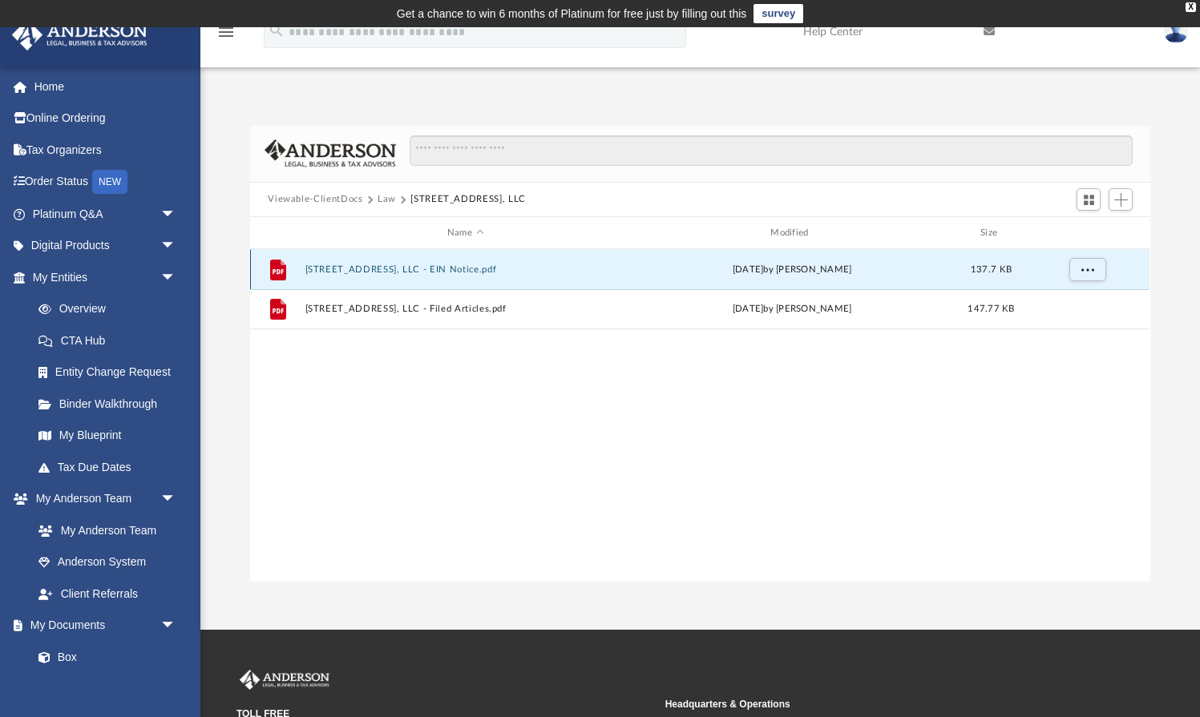
click at [439, 269] on button "[STREET_ADDRESS], LLC - EIN Notice.pdf" at bounding box center [465, 269] width 320 height 10
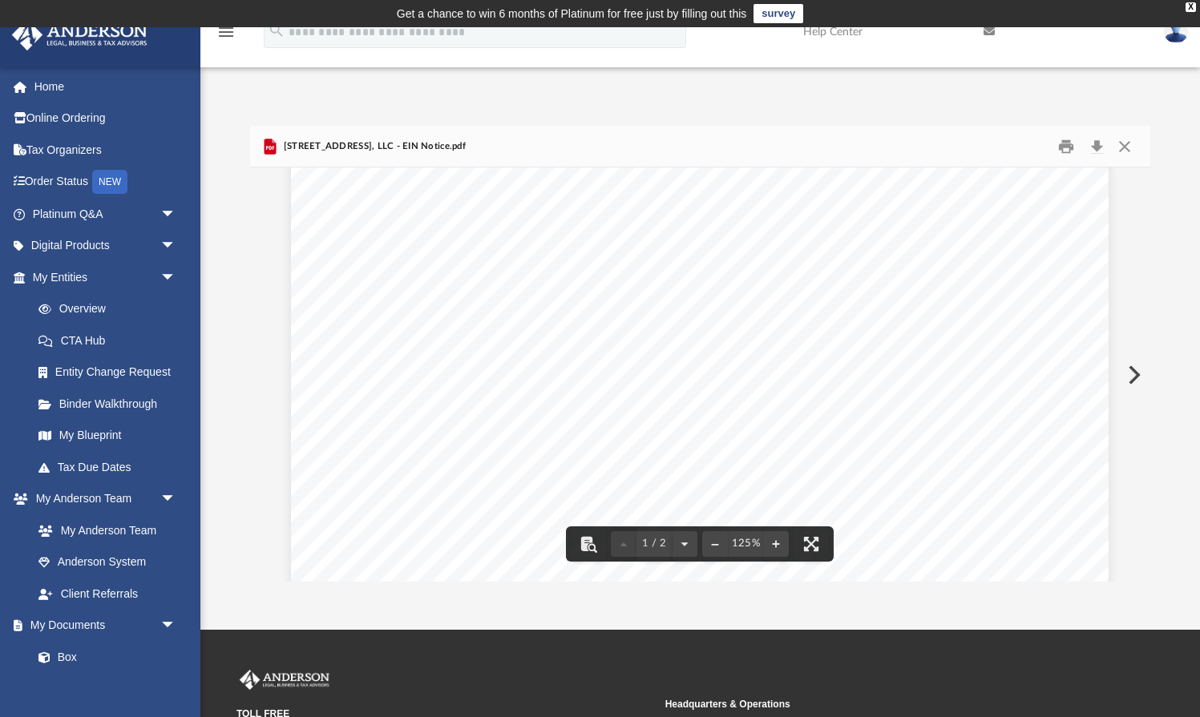
scroll to position [0, 0]
click at [1127, 151] on button "Close" at bounding box center [1124, 146] width 29 height 25
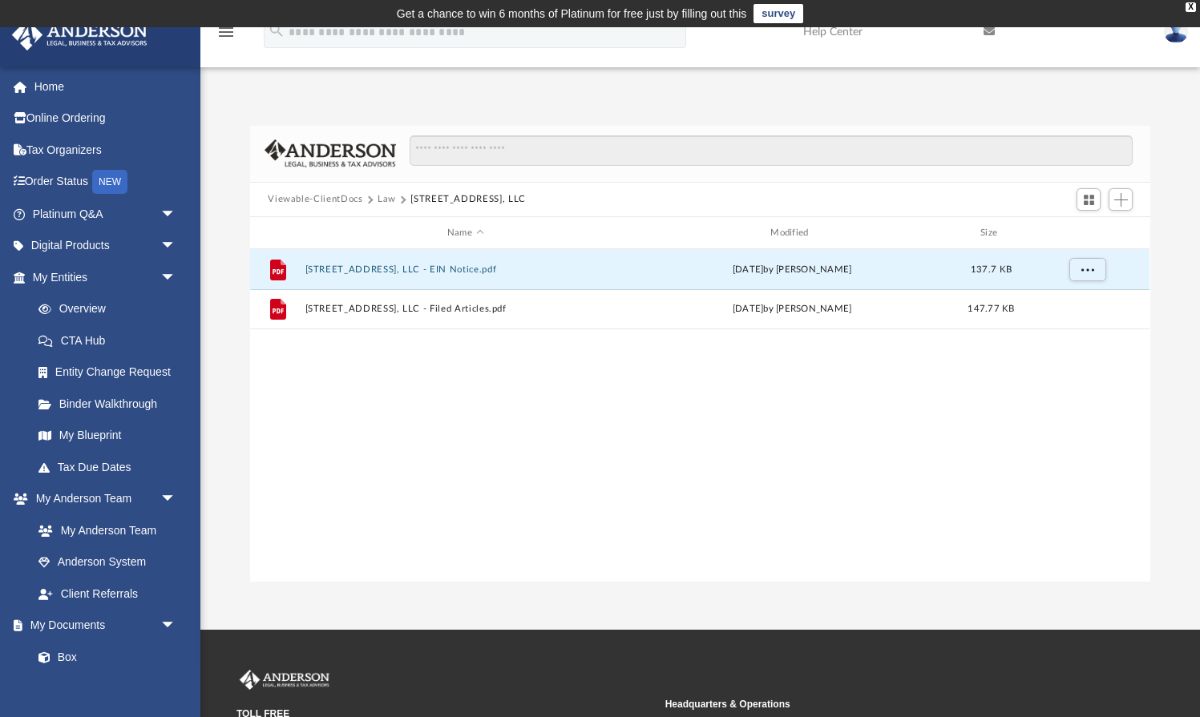
click at [387, 198] on button "Law" at bounding box center [387, 199] width 18 height 14
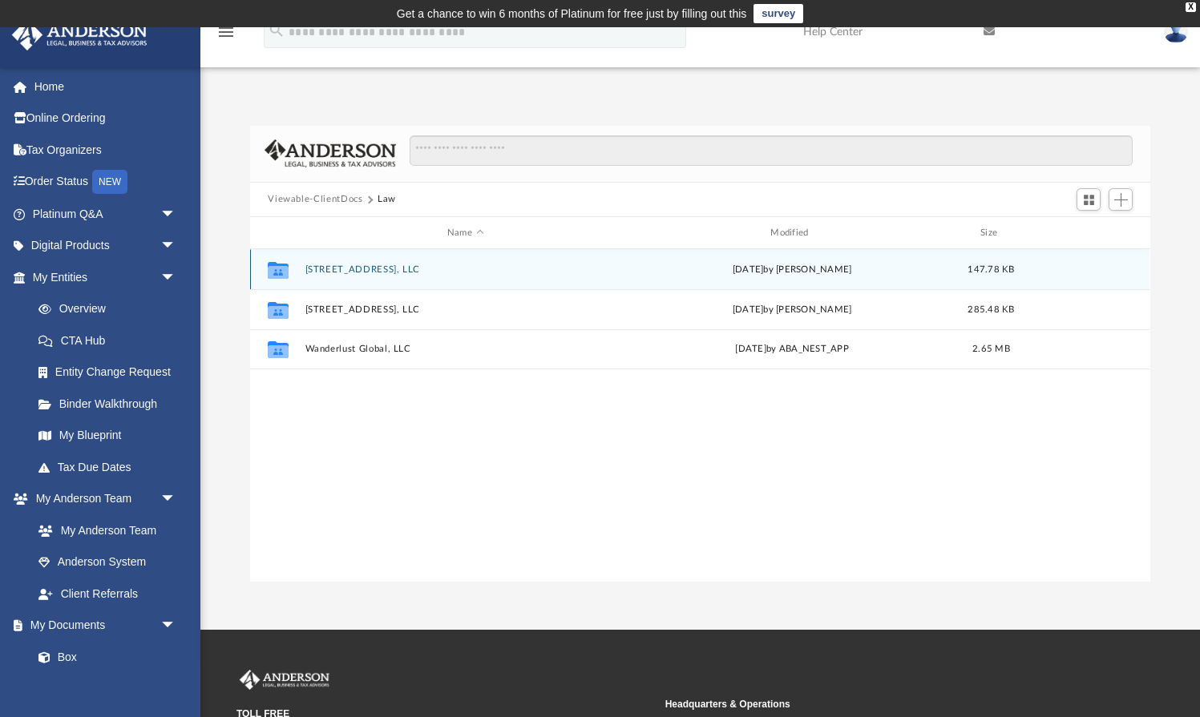
click at [374, 277] on div "Collaborated Folder [STREET_ADDRESS], LLC [DATE] by [PERSON_NAME] 147.78 KB" at bounding box center [699, 269] width 899 height 40
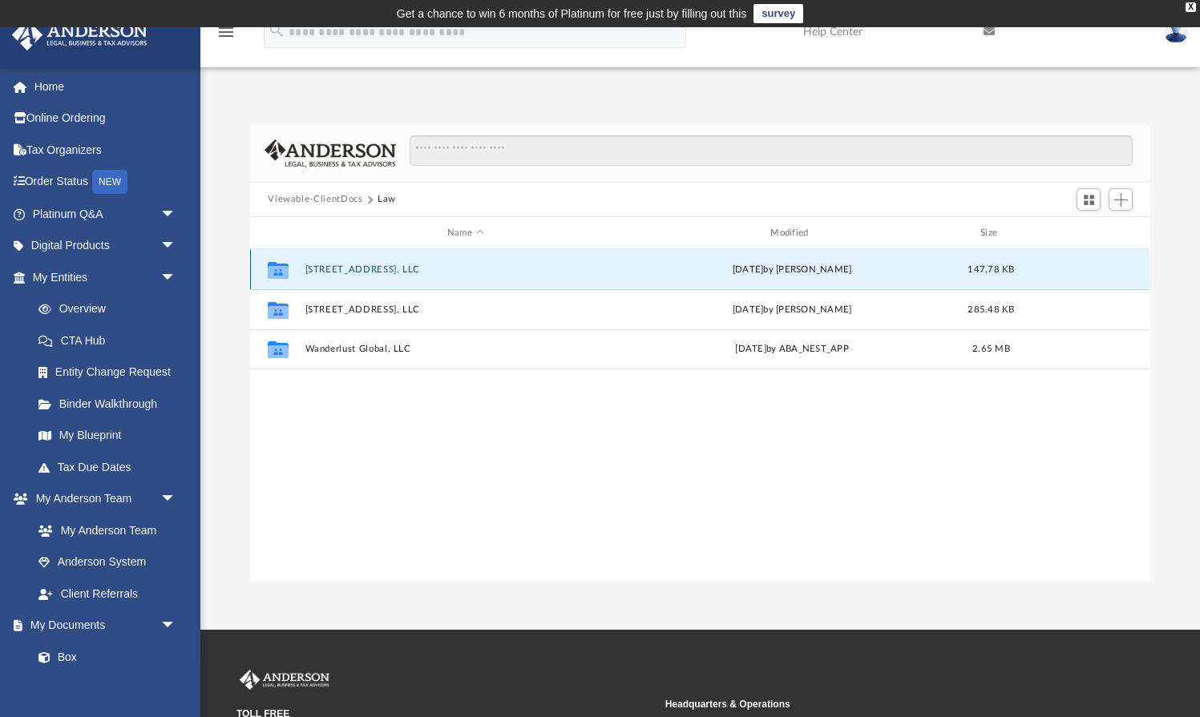
click at [372, 272] on button "[STREET_ADDRESS], LLC" at bounding box center [465, 269] width 320 height 10
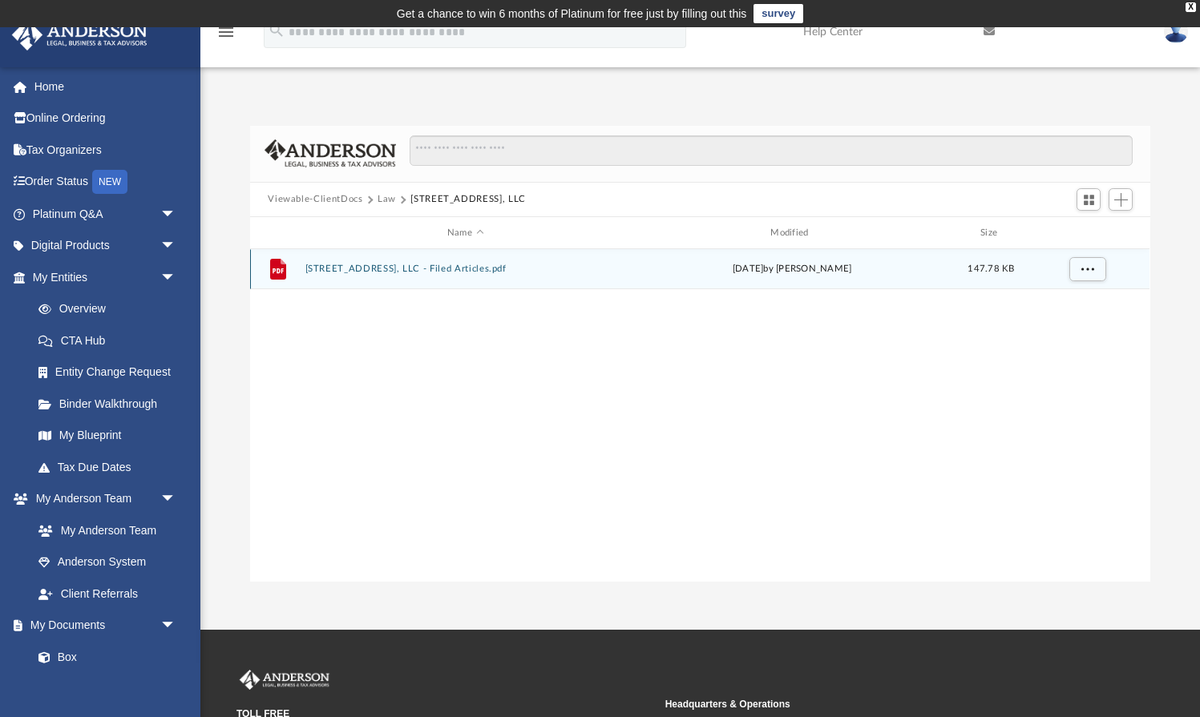
click at [443, 273] on button "[STREET_ADDRESS], LLC - Filed Articles.pdf" at bounding box center [465, 269] width 320 height 10
